Goal: Information Seeking & Learning: Learn about a topic

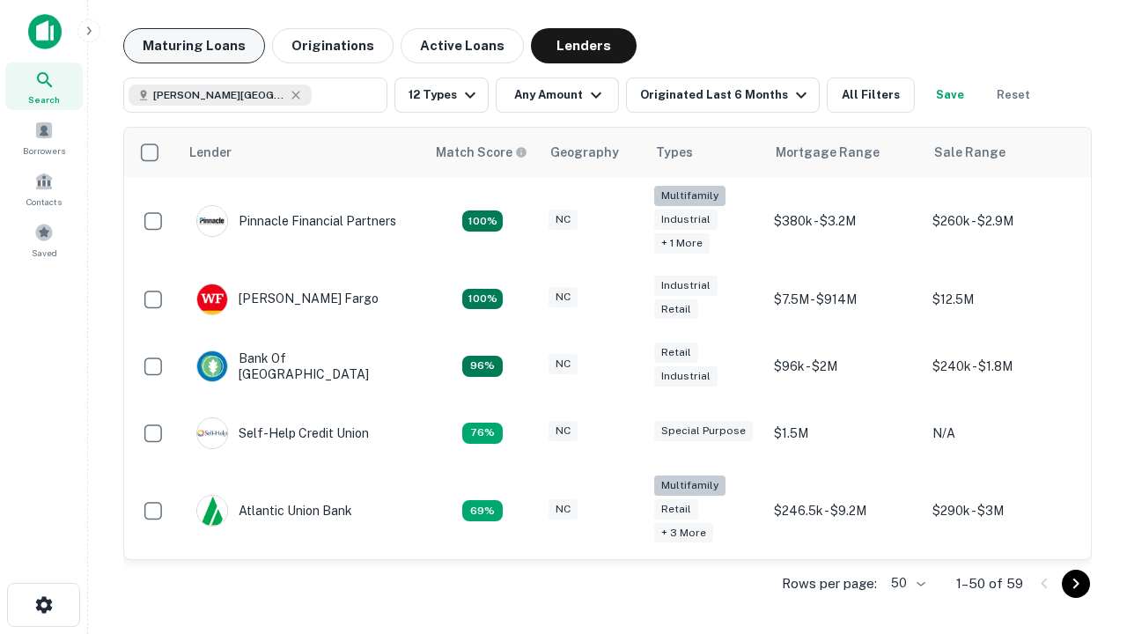
click at [194, 46] on button "Maturing Loans" at bounding box center [194, 45] width 142 height 35
